Goal: Transaction & Acquisition: Obtain resource

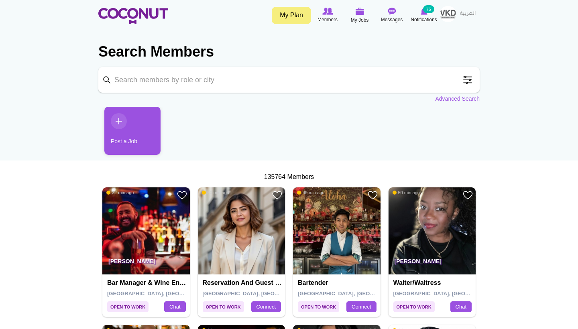
click at [193, 83] on input "Keyword" at bounding box center [288, 80] width 381 height 26
type input "ade okaviyani"
click button "Search" at bounding box center [0, 0] width 0 height 0
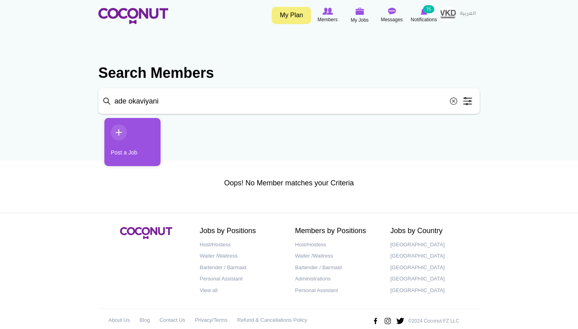
click at [180, 103] on input "ade okaviyani" at bounding box center [288, 101] width 381 height 26
click at [392, 11] on img at bounding box center [392, 11] width 8 height 7
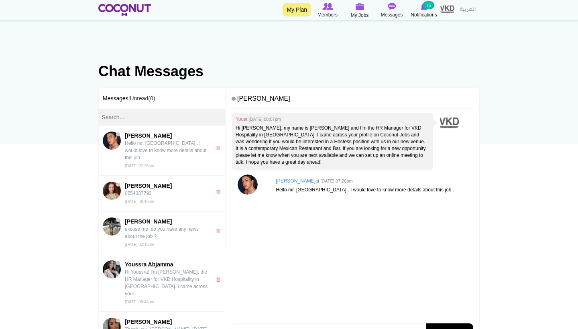
scroll to position [9, 0]
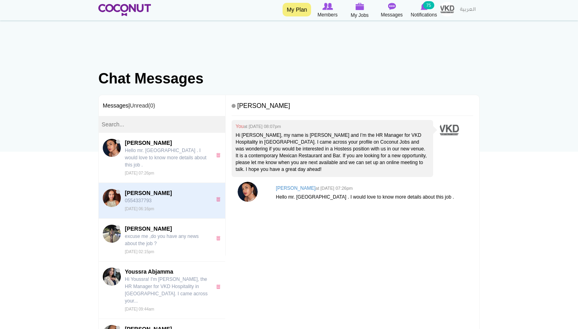
click at [175, 197] on p "0554337793" at bounding box center [166, 200] width 83 height 7
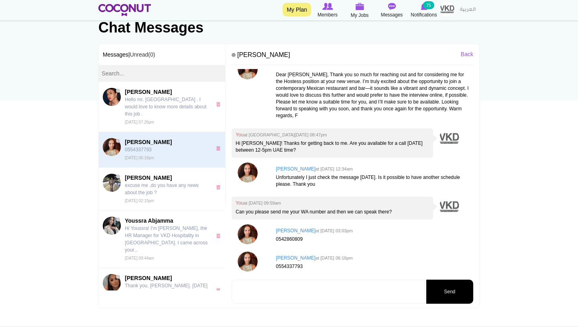
scroll to position [71, 0]
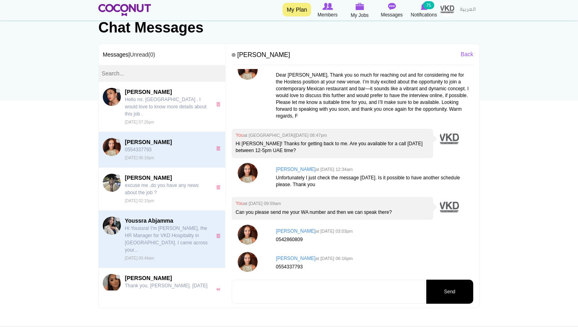
click at [156, 225] on p "Hi Youssra! I'm Leonie, the HR Manager for VKD Hospitality in Dubai. I came acr…" at bounding box center [166, 239] width 83 height 29
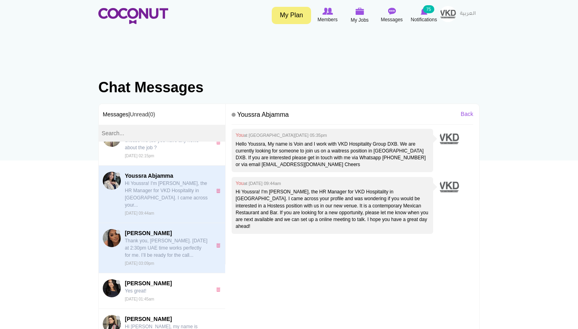
scroll to position [148, 0]
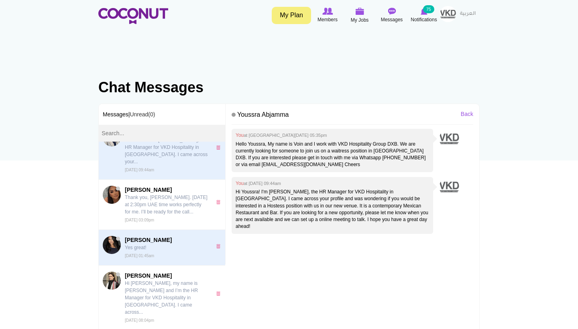
click at [170, 236] on span "[PERSON_NAME]" at bounding box center [166, 240] width 83 height 8
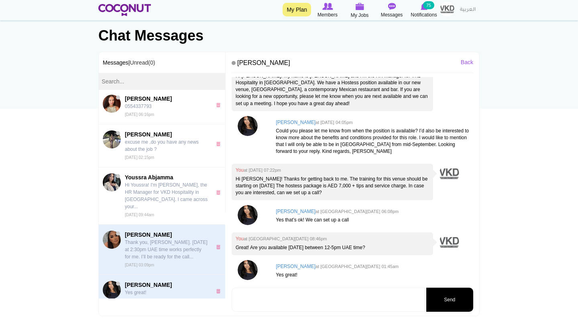
scroll to position [54, 0]
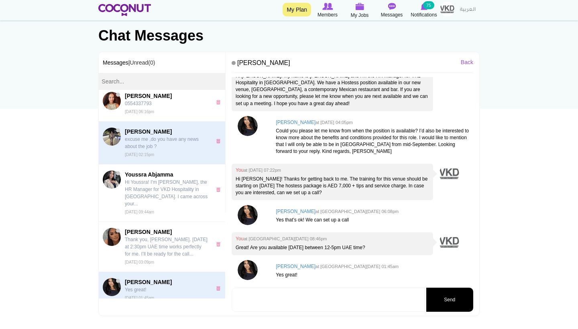
click at [175, 136] on p "excuse me ,do you have any news about the job ?" at bounding box center [166, 143] width 83 height 14
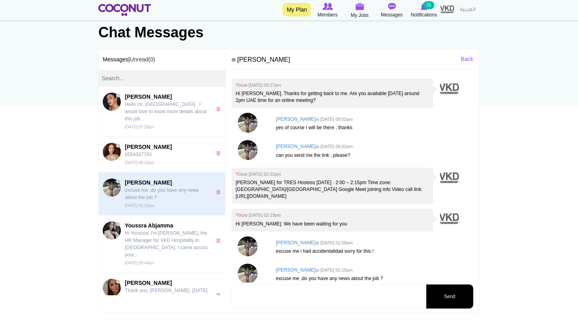
scroll to position [59, 0]
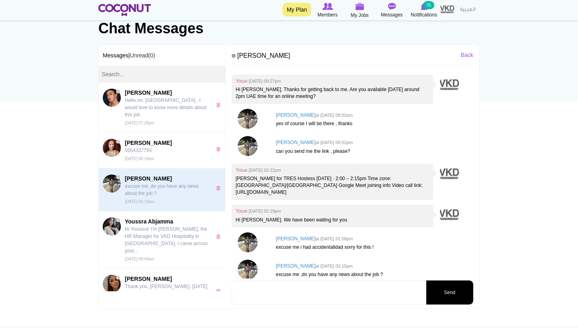
click at [251, 232] on img at bounding box center [247, 242] width 20 height 20
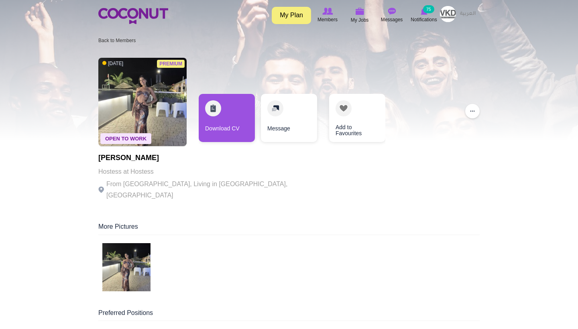
click at [142, 247] on img at bounding box center [126, 267] width 48 height 48
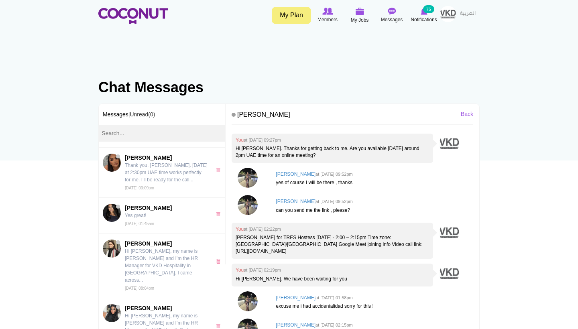
scroll to position [186, 0]
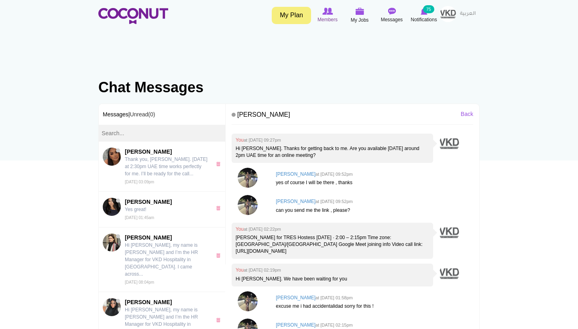
click at [332, 12] on img at bounding box center [327, 11] width 10 height 7
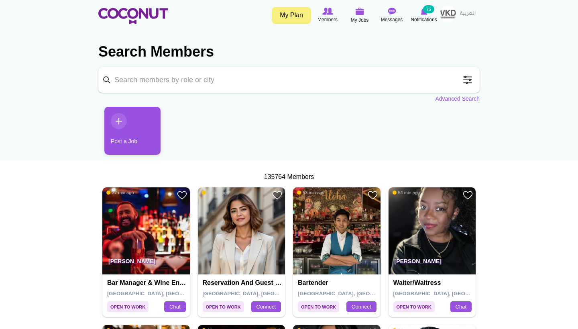
click at [255, 81] on input "Keyword" at bounding box center [288, 80] width 381 height 26
type input "waiter"
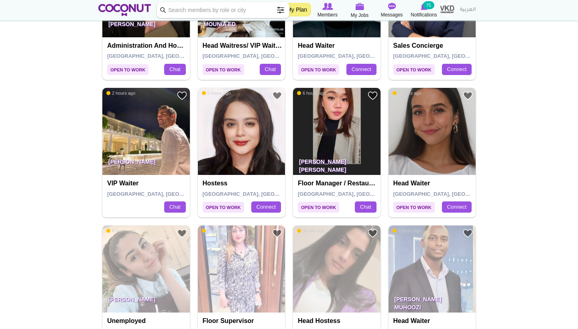
scroll to position [672, 0]
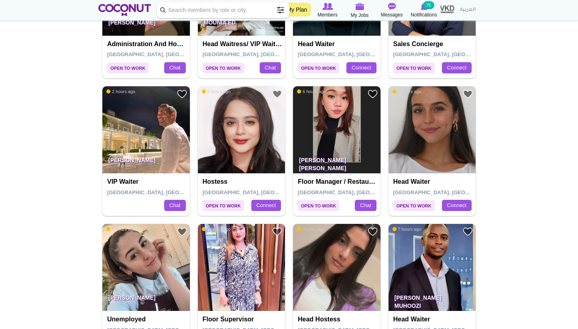
click at [413, 153] on img at bounding box center [431, 129] width 87 height 87
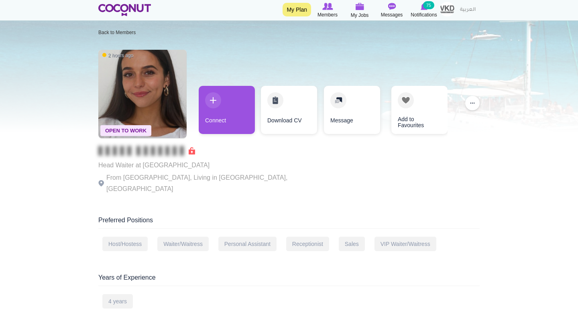
scroll to position [14, 0]
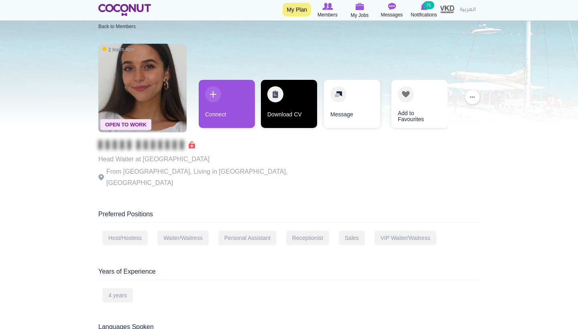
click at [284, 104] on link "Download CV" at bounding box center [289, 104] width 56 height 48
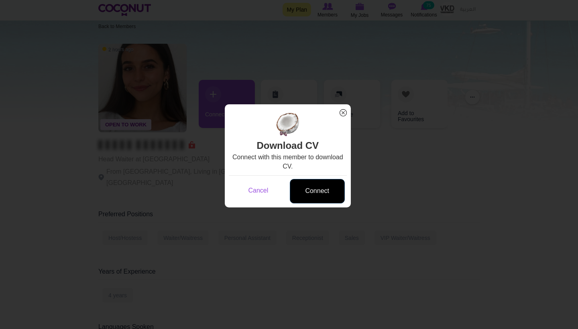
click at [313, 195] on link "Connect" at bounding box center [317, 191] width 55 height 24
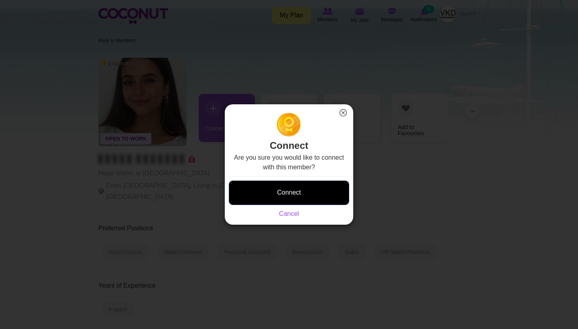
click at [284, 194] on button "Connect" at bounding box center [289, 193] width 120 height 24
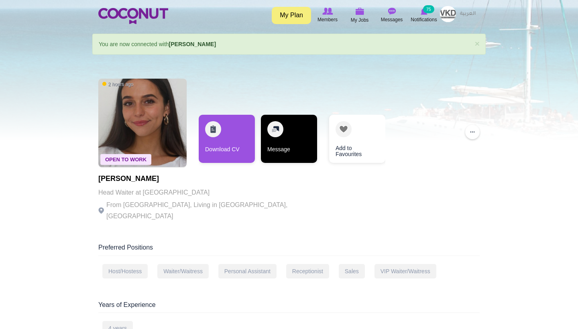
click at [294, 142] on link "Message" at bounding box center [289, 139] width 56 height 48
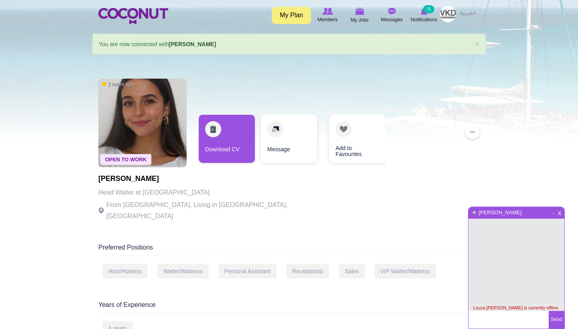
click at [560, 214] on span "x" at bounding box center [559, 212] width 7 height 6
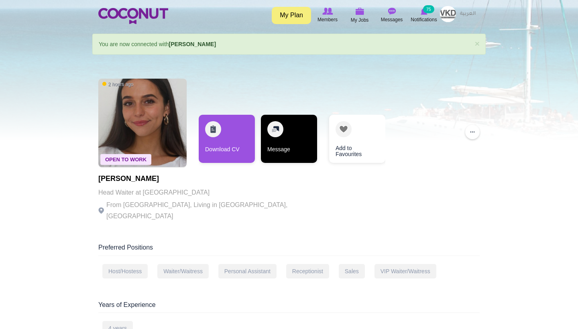
click at [272, 155] on link "Message" at bounding box center [289, 139] width 56 height 48
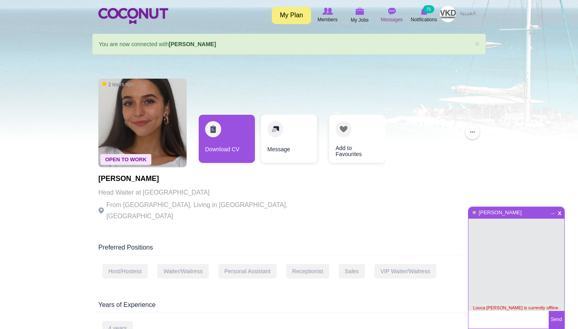
click at [387, 12] on icon at bounding box center [391, 11] width 30 height 9
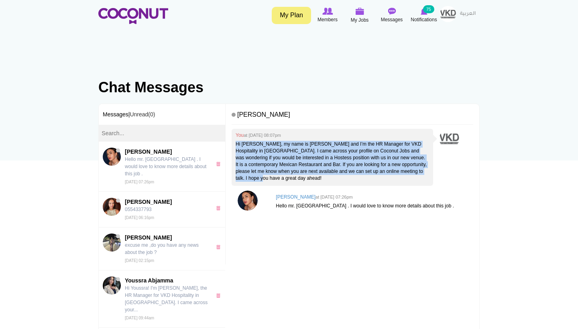
drag, startPoint x: 302, startPoint y: 176, endPoint x: 235, endPoint y: 143, distance: 75.0
click at [235, 143] on div "You at Sun, Aug 24th, 2025 08:07pm Hi Polina, my name is Leonie and I’m the HR …" at bounding box center [331, 157] width 201 height 57
copy p "Hi Polina, my name is Leonie and I’m the HR Manager for VKD Hospitality in Duba…"
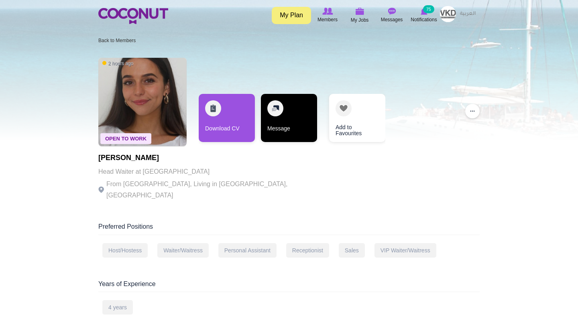
click at [296, 132] on link "Message" at bounding box center [289, 118] width 56 height 48
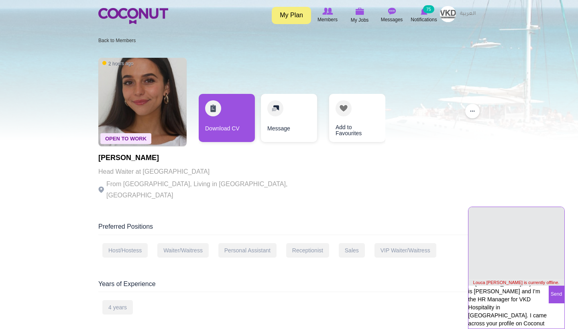
scroll to position [31, 0]
click at [526, 308] on textarea "Hi Louca, my name is Leonie and I’m the HR Manager for VKD Hospitality in Dubai…" at bounding box center [508, 306] width 80 height 41
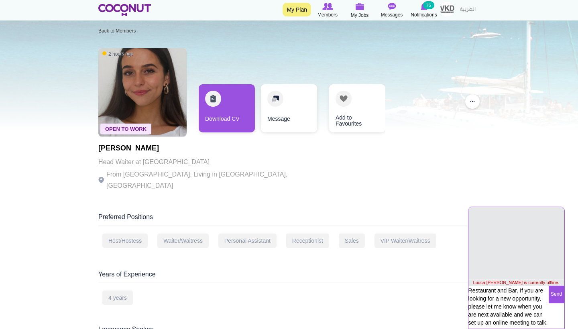
type textarea "Hi Louca, my name is Leonie and I’m the HR Manager for VKD Hospitality in Dubai…"
click at [557, 295] on button "Send" at bounding box center [556, 295] width 16 height 18
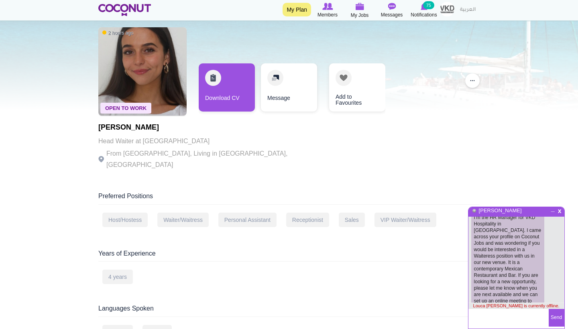
scroll to position [28, 0]
click at [557, 215] on div "x _ Louca Fallone" at bounding box center [516, 211] width 96 height 12
click at [560, 213] on span "x" at bounding box center [559, 210] width 7 height 6
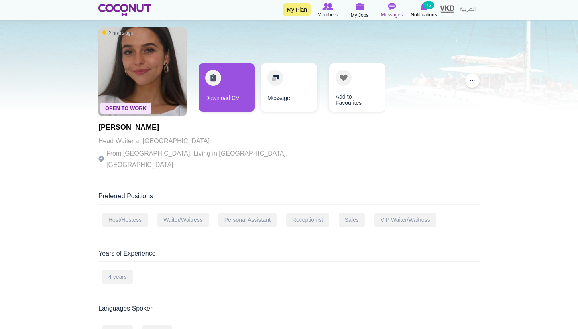
click at [395, 12] on span "Messages" at bounding box center [392, 15] width 22 height 8
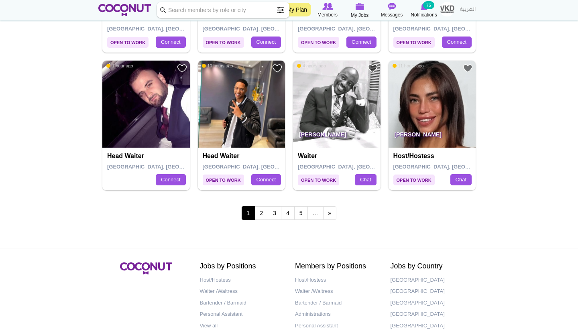
scroll to position [1387, 0]
click at [262, 206] on link "2" at bounding box center [261, 213] width 14 height 14
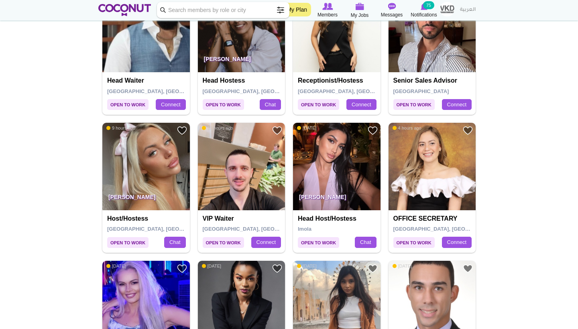
scroll to position [911, 0]
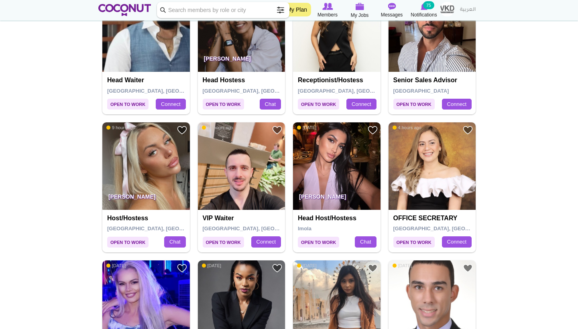
click at [144, 158] on img at bounding box center [145, 165] width 87 height 87
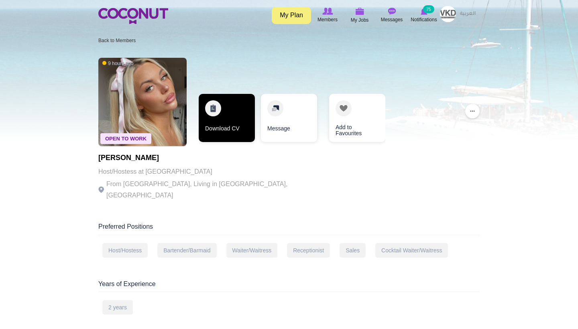
click at [221, 129] on link "Download CV" at bounding box center [227, 118] width 56 height 48
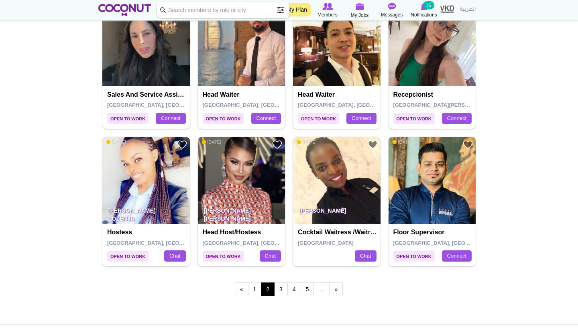
scroll to position [1311, 0]
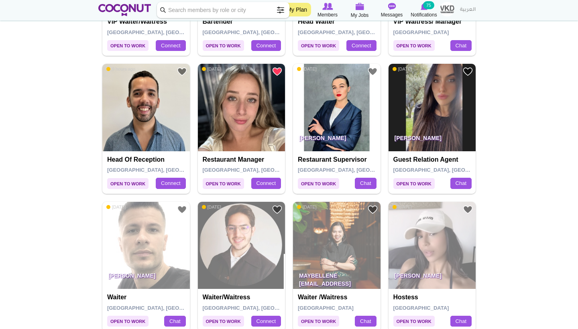
scroll to position [282, 0]
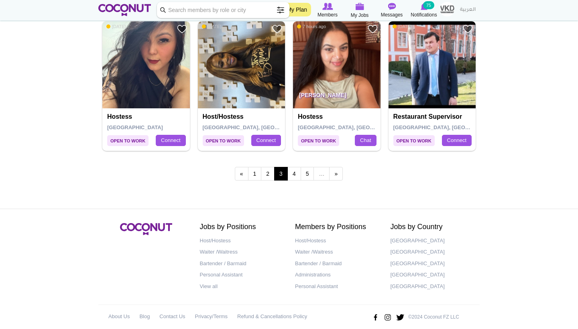
scroll to position [1425, 0]
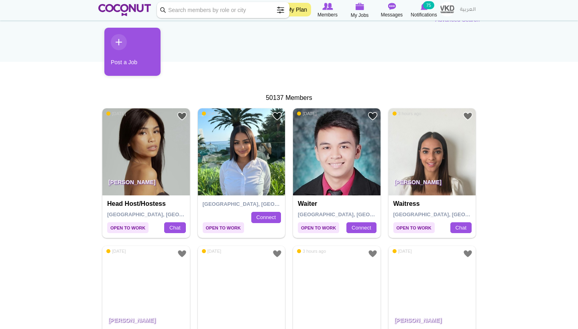
scroll to position [112, 0]
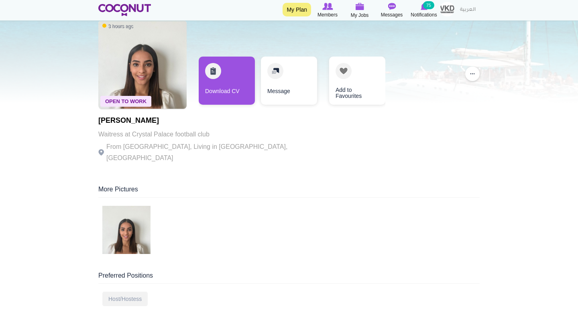
scroll to position [43, 0]
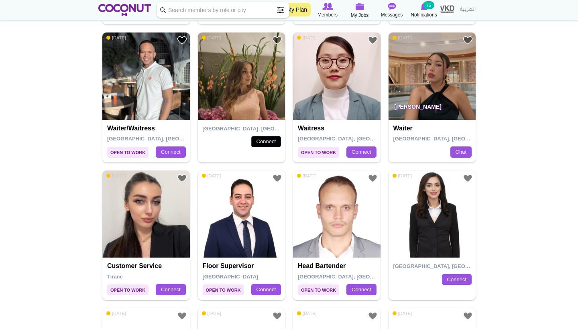
scroll to position [589, 0]
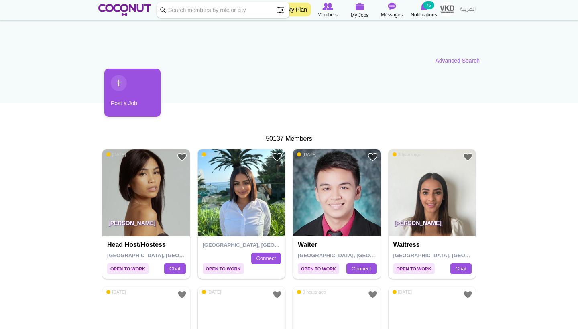
scroll to position [59, 0]
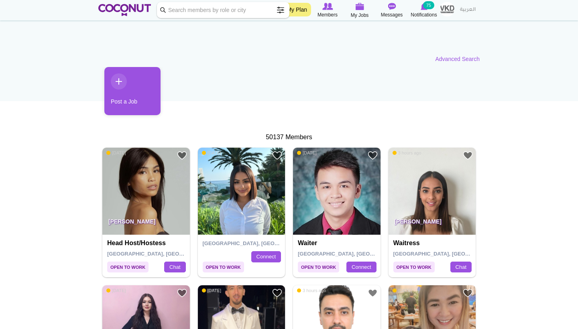
click at [247, 189] on img at bounding box center [241, 191] width 87 height 87
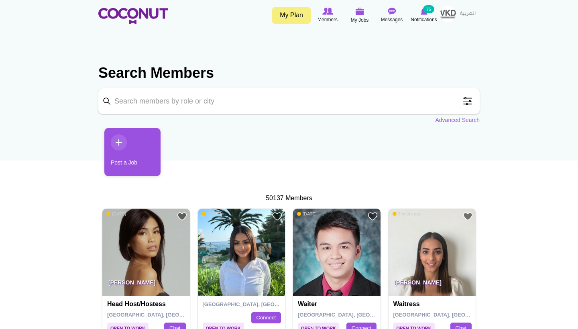
click at [196, 99] on input "Keyword" at bounding box center [288, 101] width 381 height 26
click at [464, 107] on span at bounding box center [467, 101] width 16 height 16
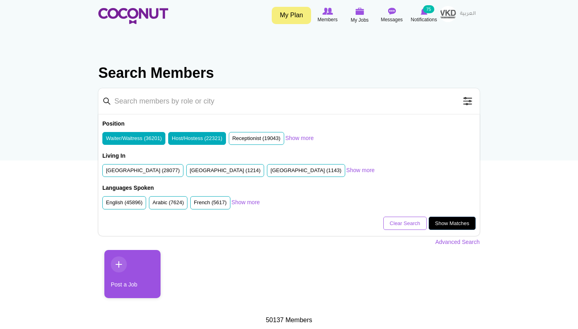
click at [453, 219] on link "Show Matches" at bounding box center [451, 224] width 47 height 14
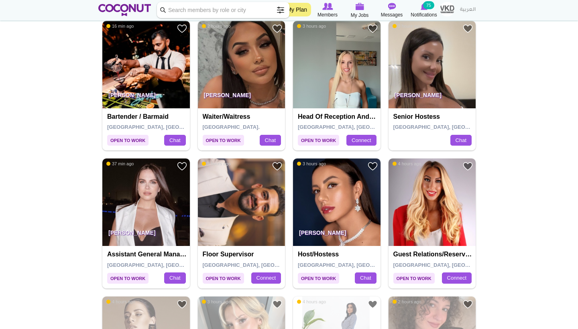
scroll to position [591, 0]
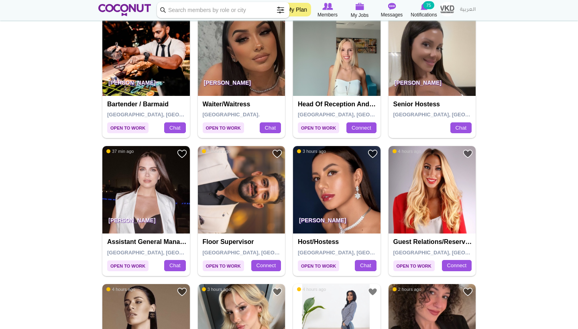
click at [335, 181] on img at bounding box center [336, 189] width 87 height 87
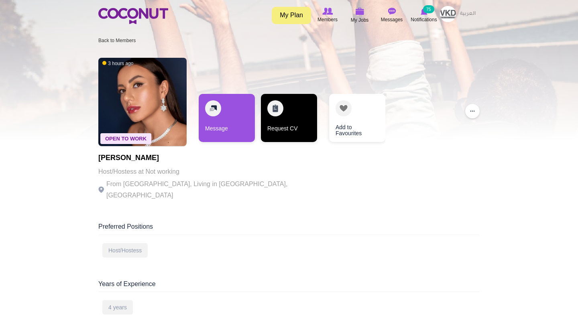
click at [299, 114] on link "Request CV" at bounding box center [289, 118] width 56 height 48
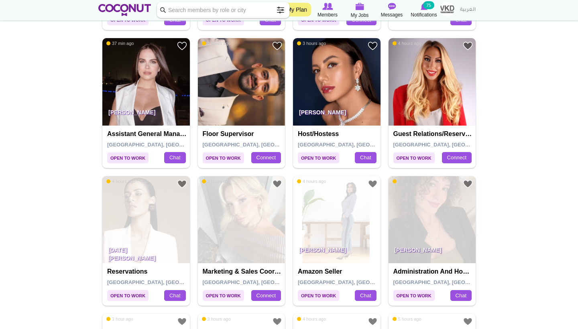
scroll to position [700, 0]
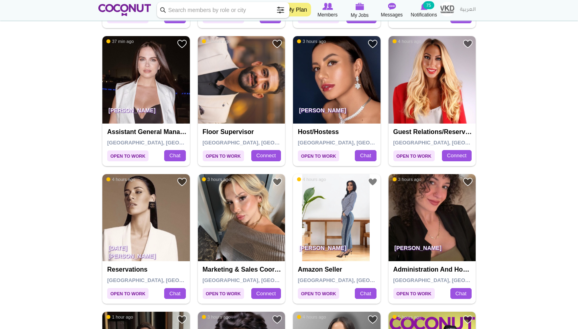
click at [446, 218] on img at bounding box center [431, 217] width 87 height 87
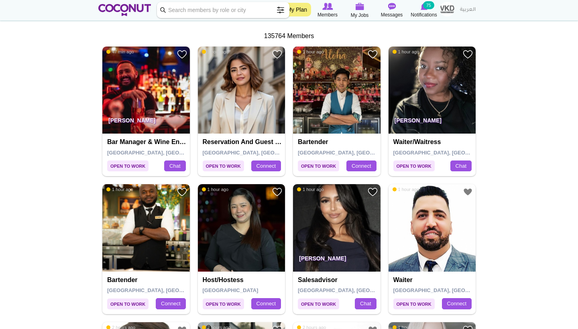
scroll to position [135, 0]
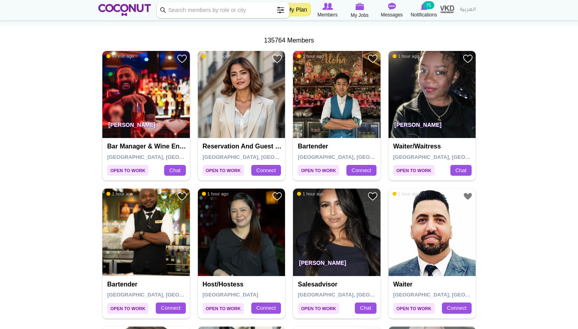
click at [240, 108] on img at bounding box center [241, 94] width 87 height 87
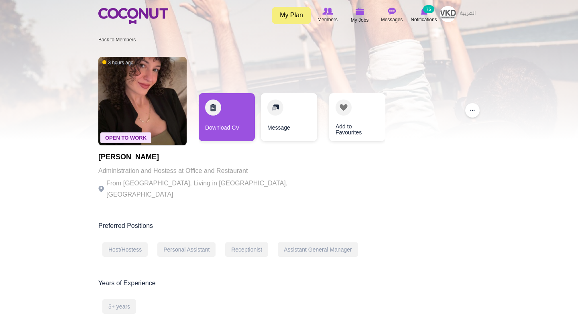
scroll to position [1, 0]
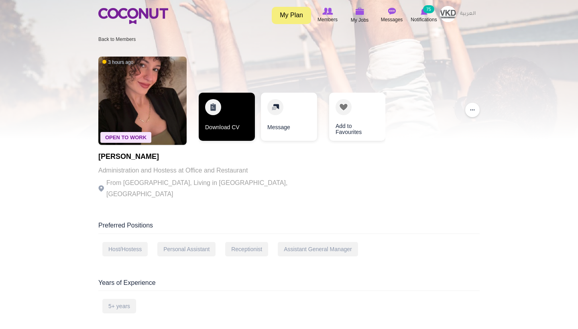
click at [239, 126] on link "Download CV" at bounding box center [227, 117] width 56 height 48
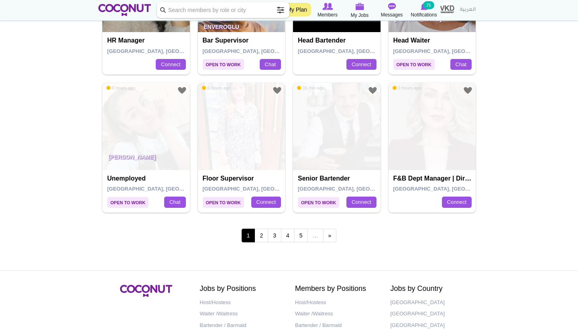
scroll to position [1346, 0]
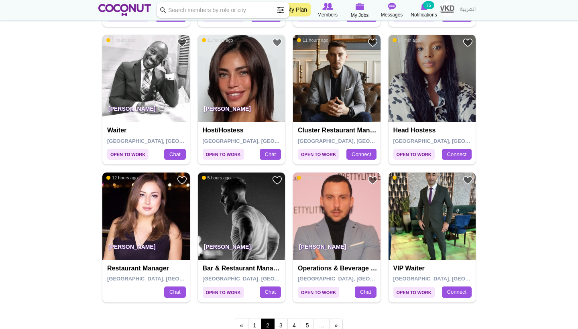
scroll to position [1289, 0]
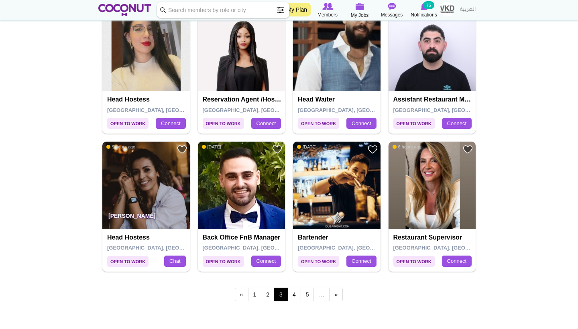
scroll to position [1285, 0]
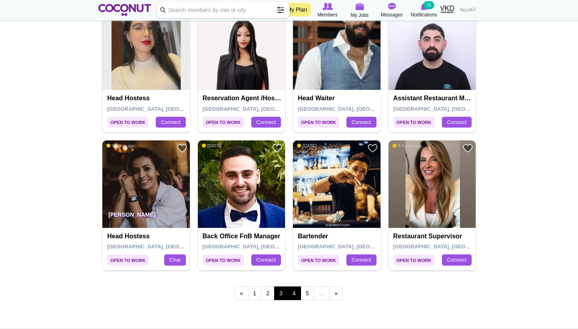
click at [294, 286] on link "4" at bounding box center [294, 293] width 14 height 14
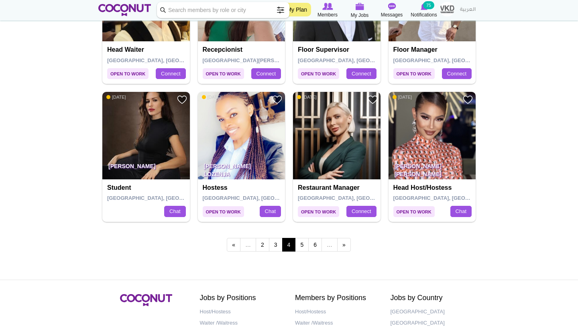
scroll to position [1335, 0]
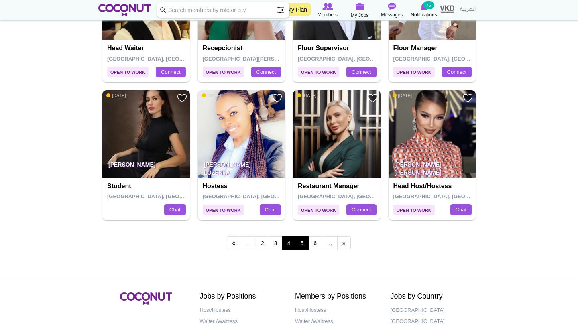
click at [303, 237] on link "5" at bounding box center [302, 243] width 14 height 14
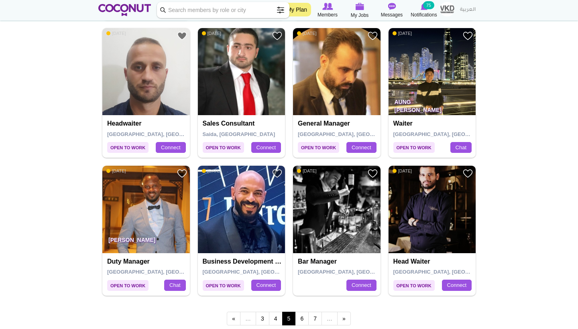
scroll to position [1262, 0]
